Goal: Find specific page/section: Find specific page/section

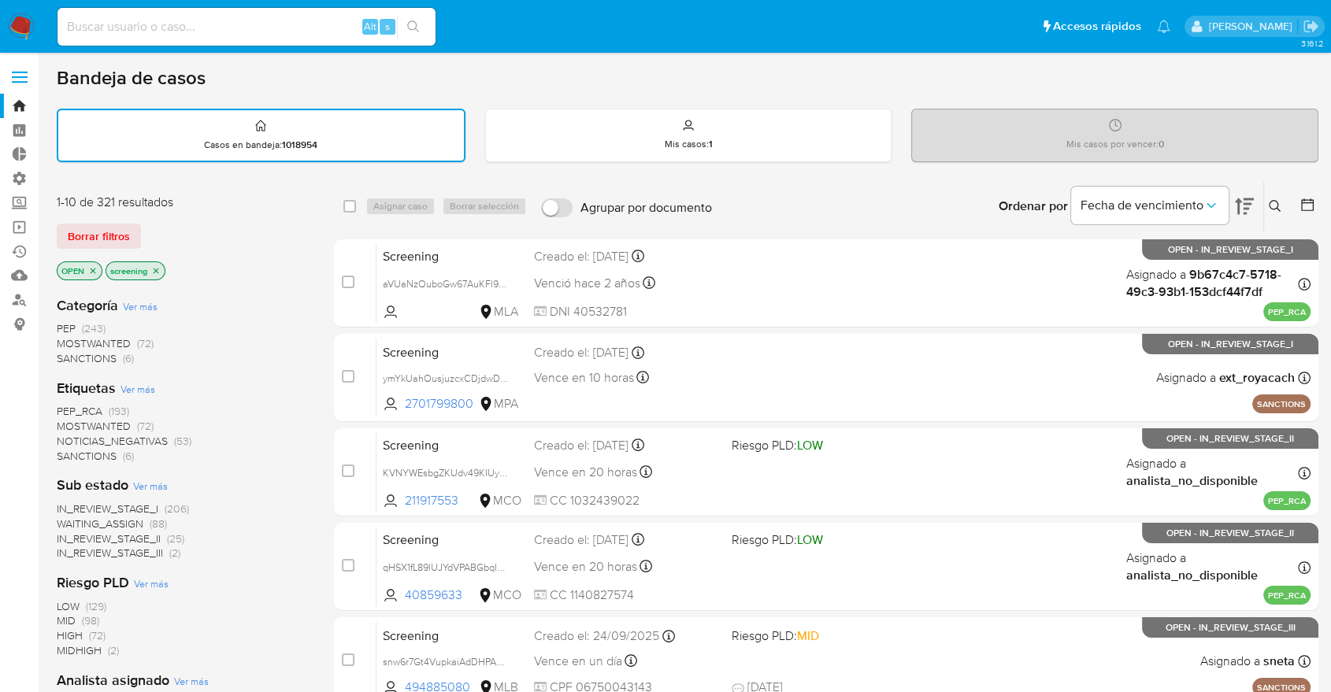
click at [148, 228] on div "Borrar filtros" at bounding box center [183, 236] width 252 height 25
click at [65, 452] on span "SANCTIONS" at bounding box center [87, 456] width 60 height 16
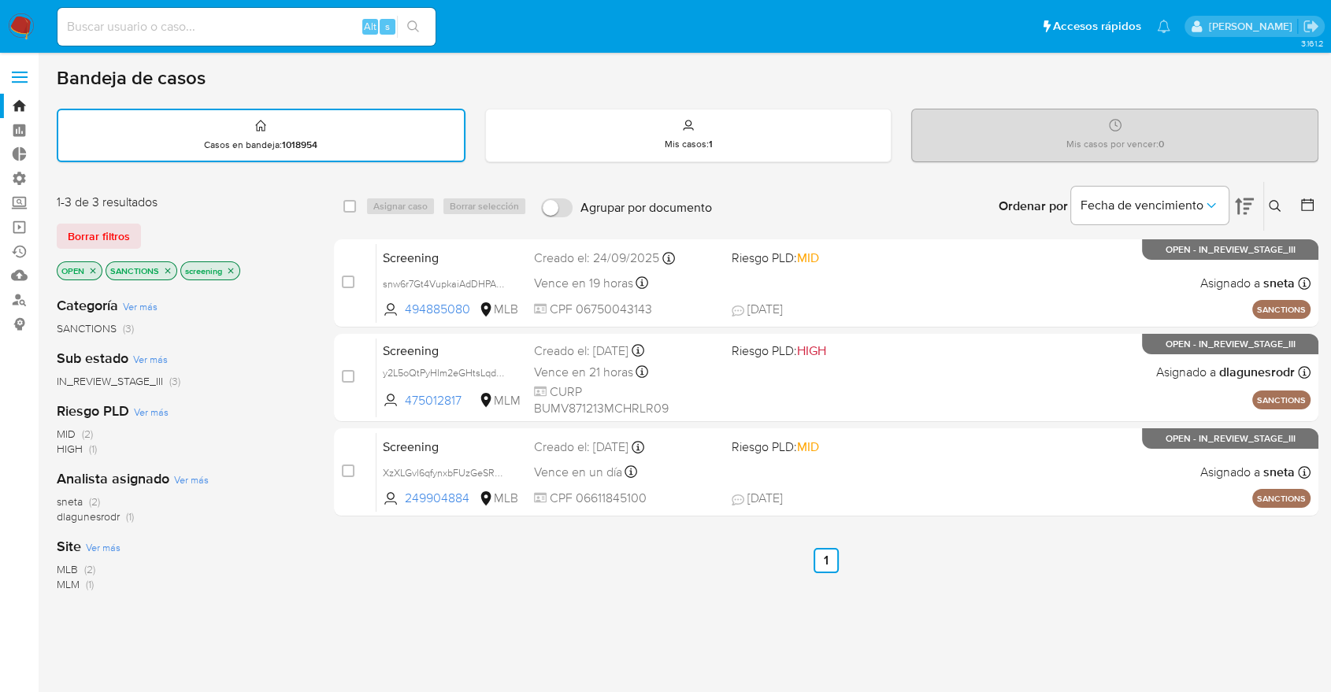
click at [154, 230] on div "Borrar filtros" at bounding box center [183, 236] width 252 height 25
click at [171, 266] on icon "close-filter" at bounding box center [167, 270] width 9 height 9
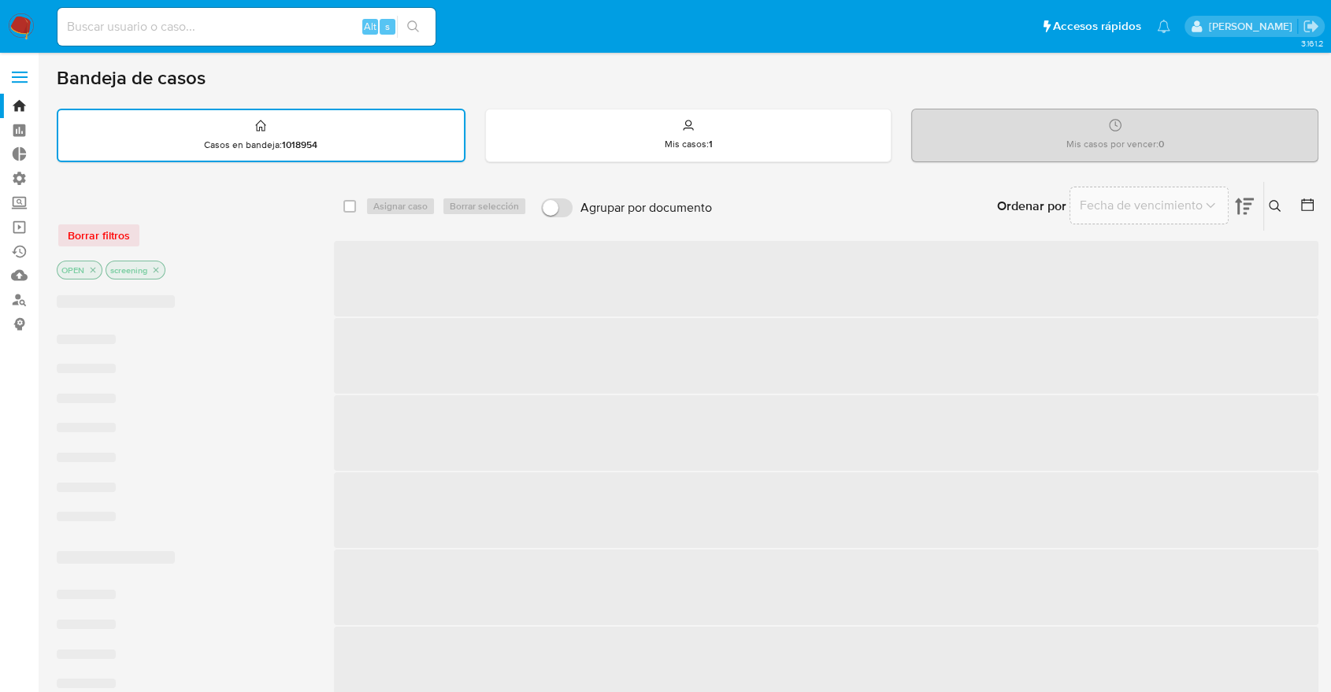
click at [176, 252] on div "Borrar filtros OPEN screening" at bounding box center [183, 238] width 252 height 89
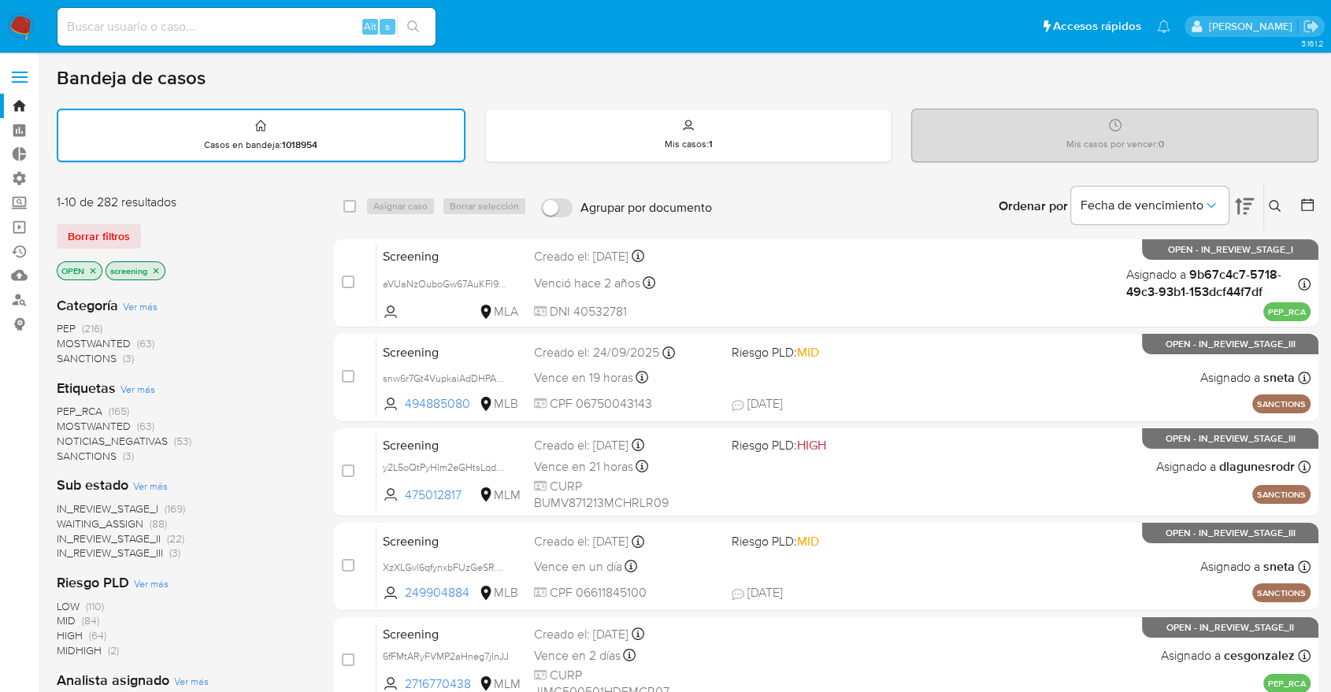
click at [72, 450] on span "SANCTIONS" at bounding box center [87, 456] width 60 height 16
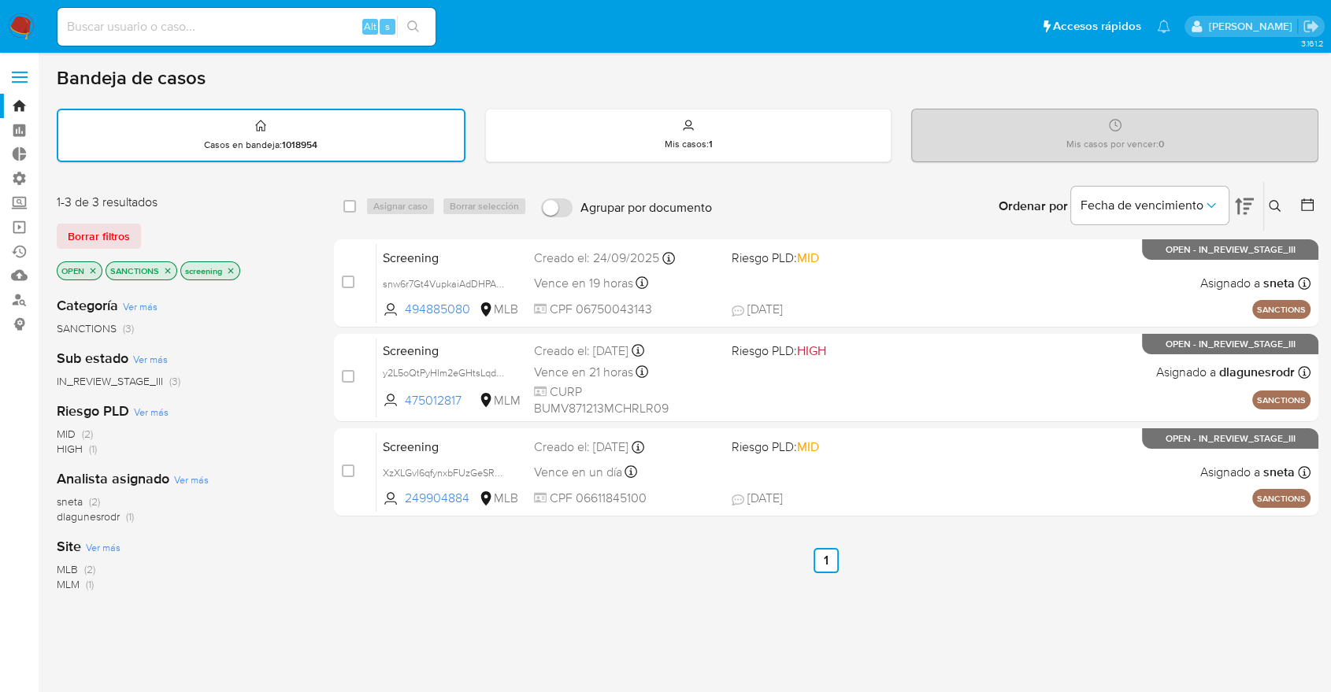
click at [169, 268] on icon "close-filter" at bounding box center [167, 270] width 9 height 9
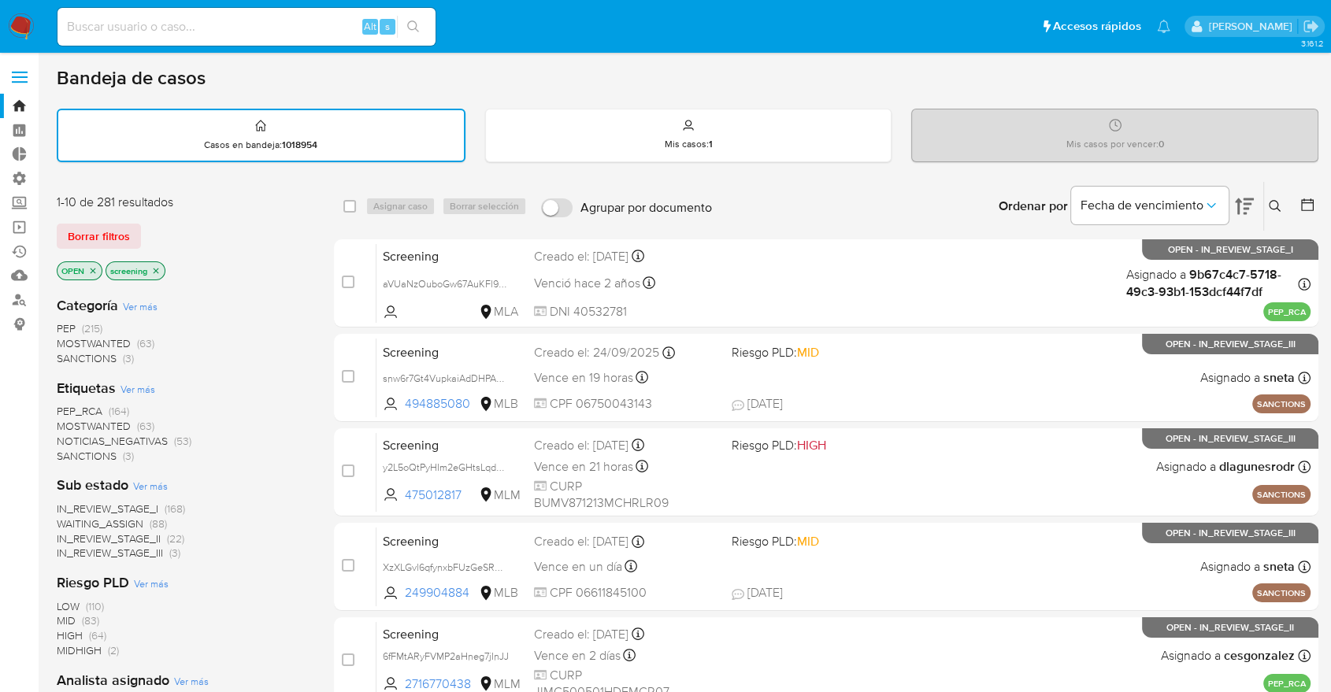
click at [172, 219] on div "1-10 de 281 resultados Borrar filtros OPEN screening" at bounding box center [183, 239] width 252 height 90
click at [74, 418] on span "MOSTWANTED" at bounding box center [94, 426] width 74 height 16
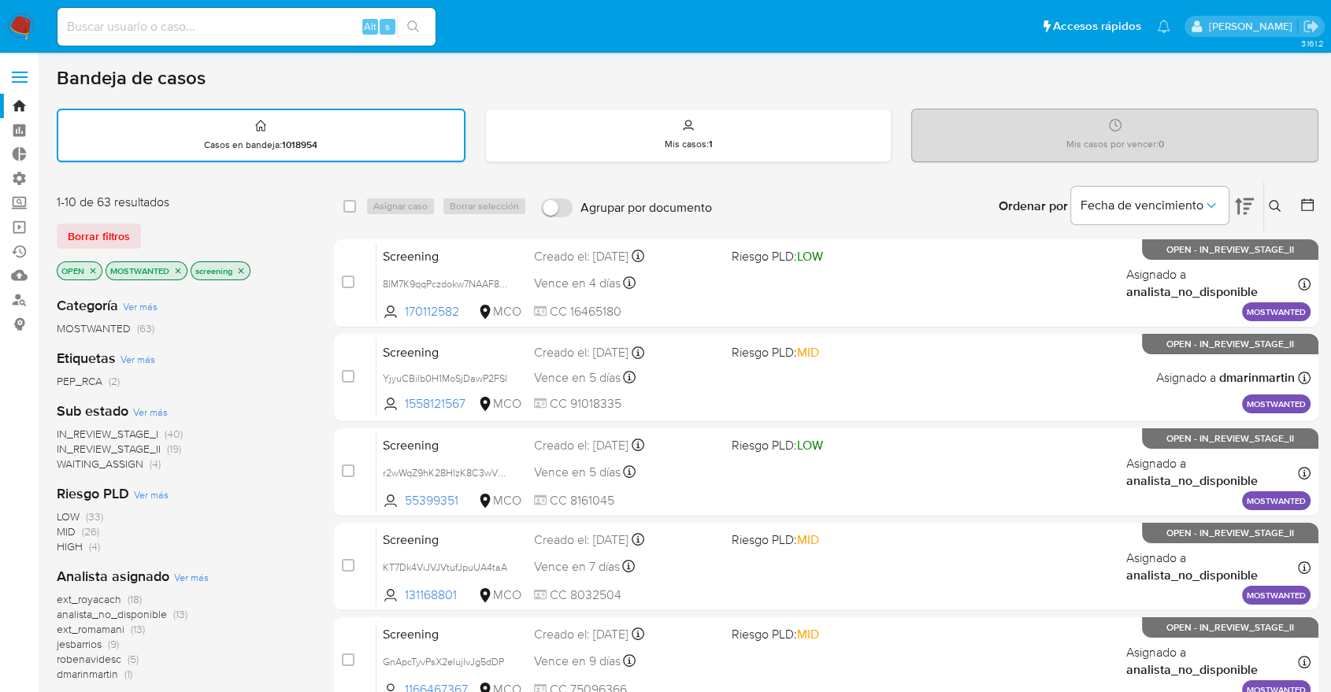
click at [151, 228] on div "Borrar filtros" at bounding box center [183, 236] width 252 height 25
click at [178, 266] on icon "close-filter" at bounding box center [177, 270] width 9 height 9
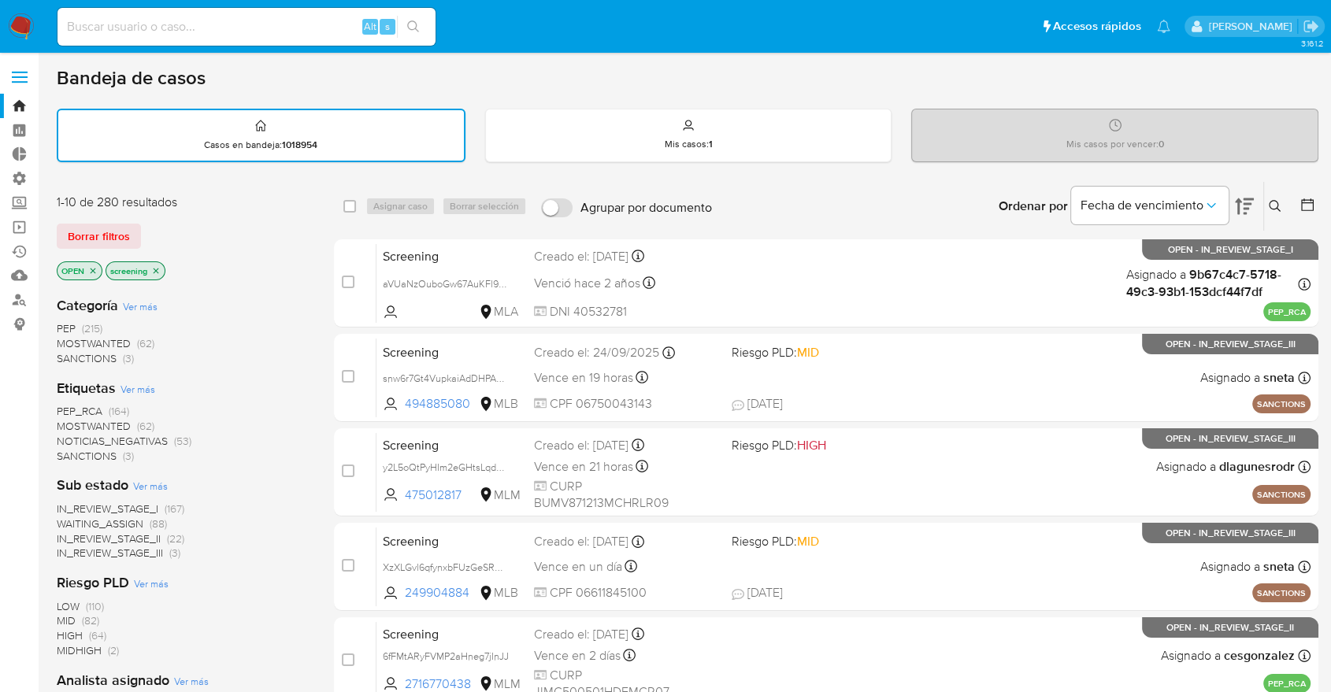
click at [150, 231] on div "Borrar filtros" at bounding box center [183, 236] width 252 height 25
click at [57, 403] on span "PEP_RCA" at bounding box center [80, 411] width 46 height 16
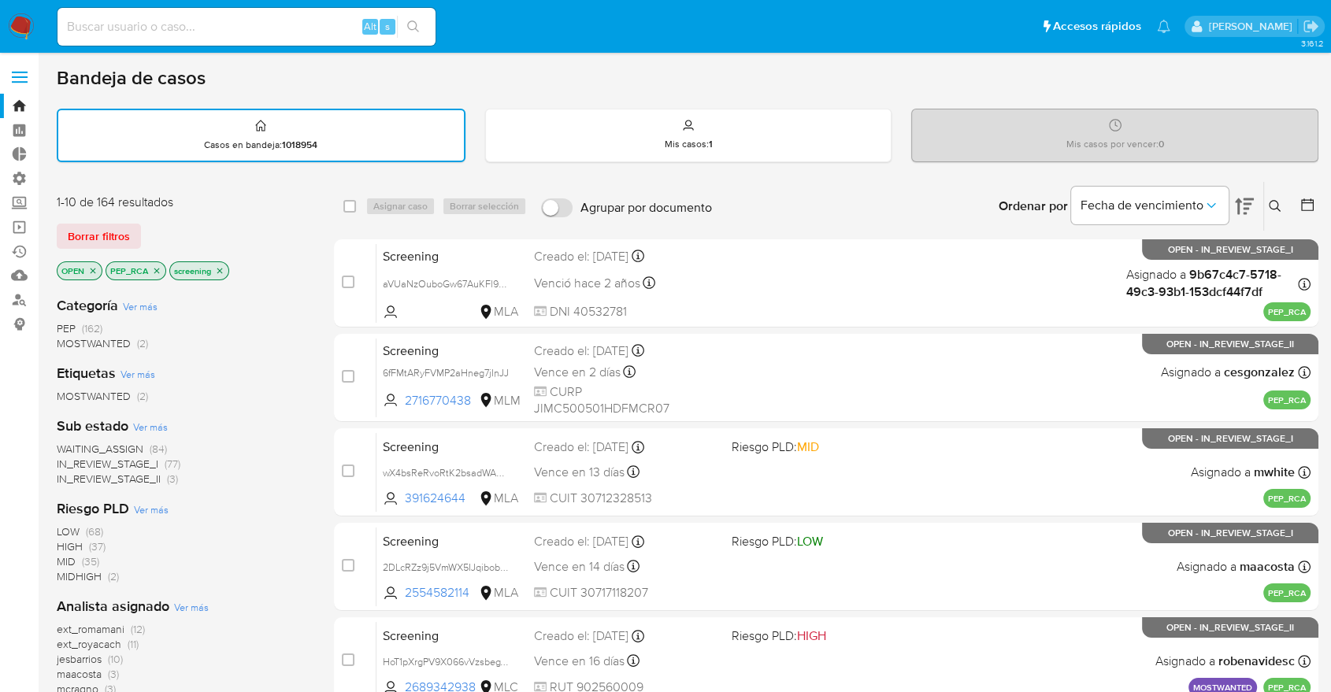
click at [147, 225] on div "Borrar filtros" at bounding box center [183, 236] width 252 height 25
click at [158, 268] on icon "close-filter" at bounding box center [156, 270] width 9 height 9
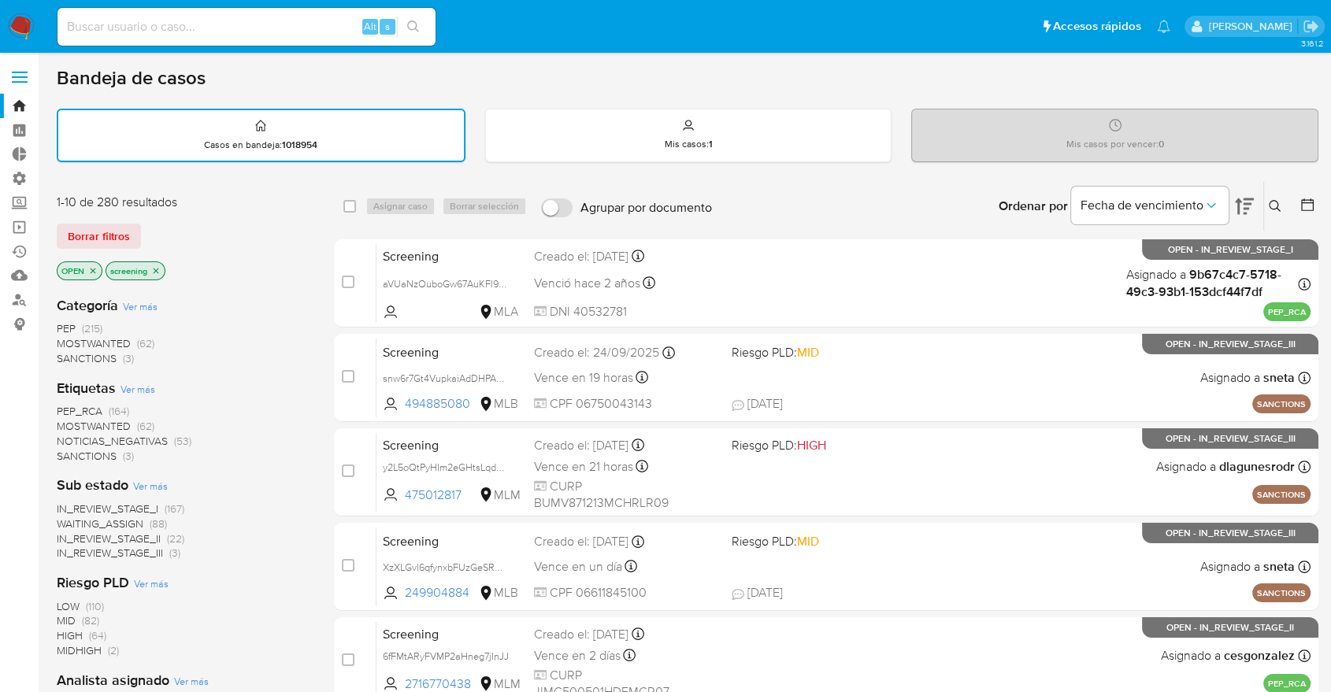
click at [58, 407] on span "PEP_RCA" at bounding box center [80, 411] width 46 height 16
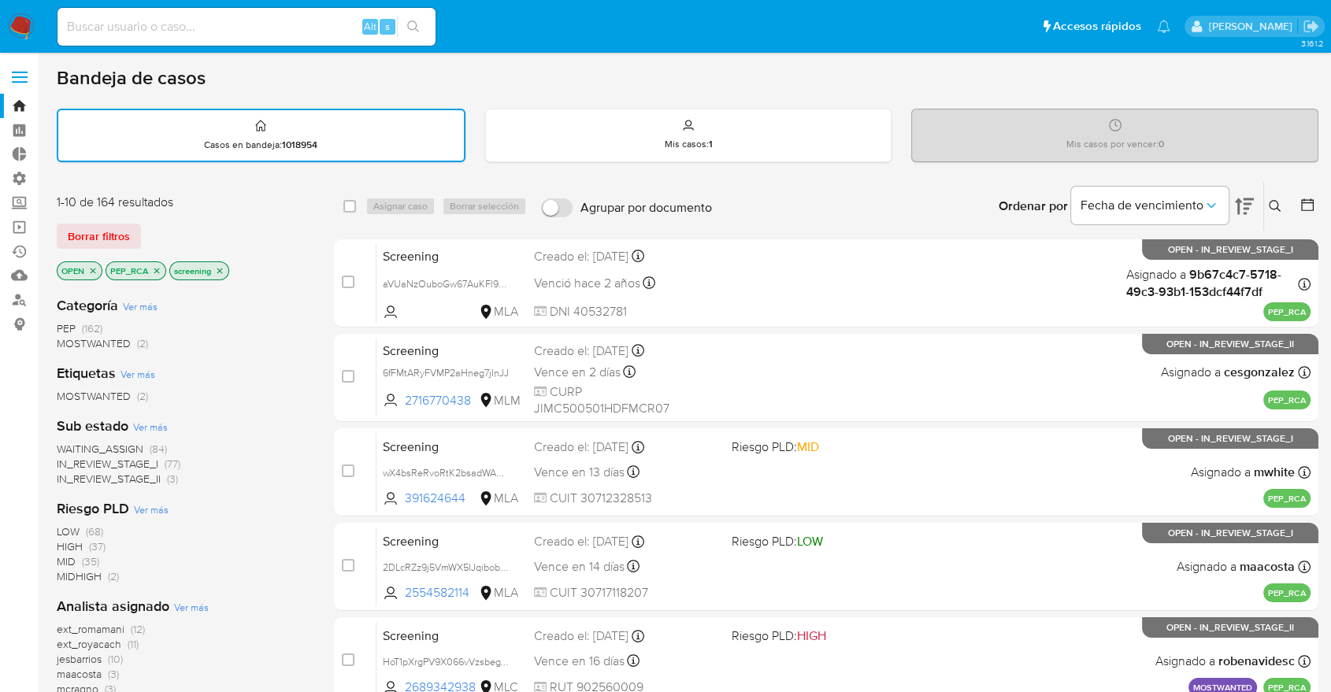
click at [158, 269] on icon "close-filter" at bounding box center [156, 270] width 9 height 9
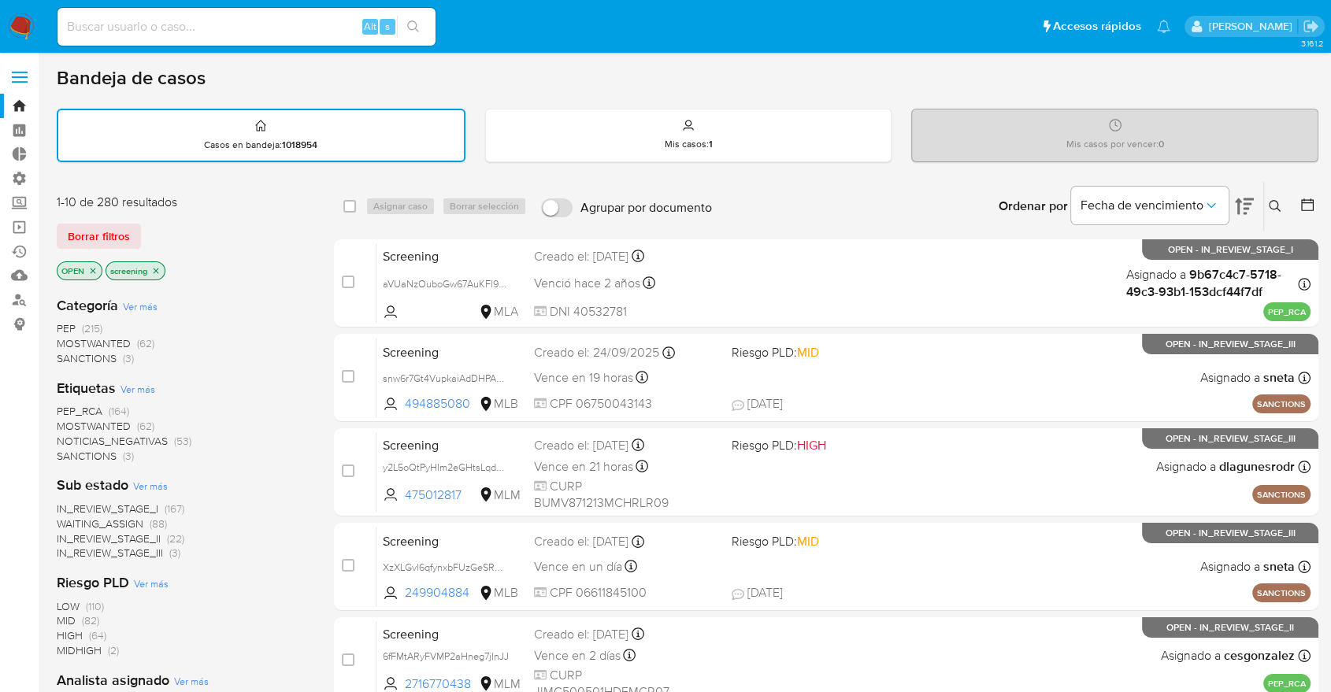
click at [69, 419] on span "MOSTWANTED" at bounding box center [94, 426] width 74 height 16
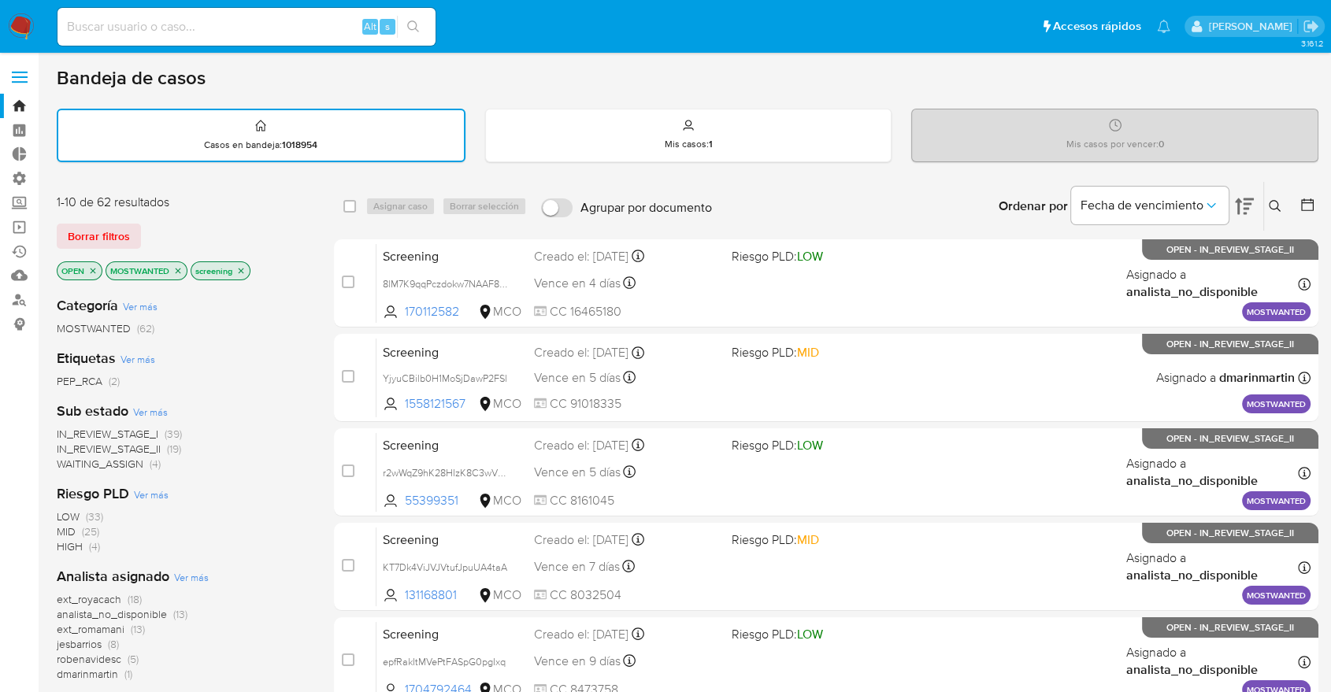
click at [177, 266] on icon "close-filter" at bounding box center [177, 270] width 9 height 9
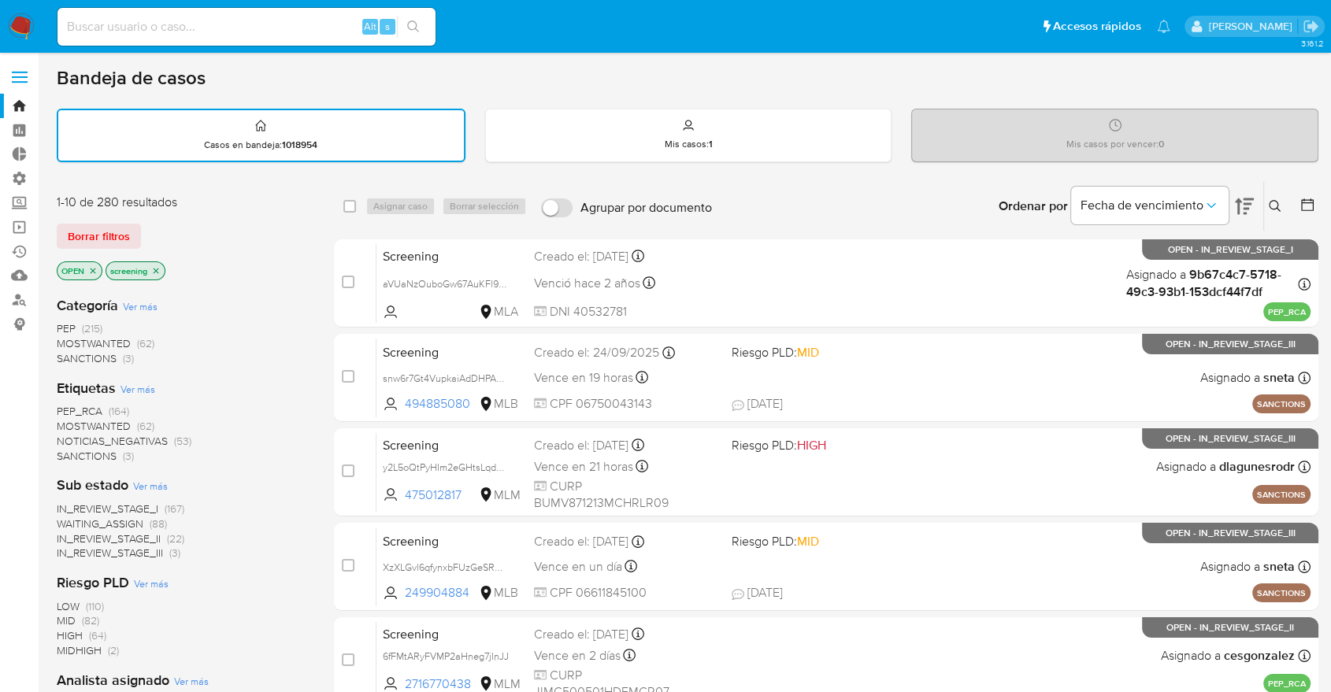
click at [165, 233] on div "Borrar filtros" at bounding box center [183, 236] width 252 height 25
click at [940, 57] on main "3.161.2" at bounding box center [665, 651] width 1331 height 1302
